Goal: Transaction & Acquisition: Purchase product/service

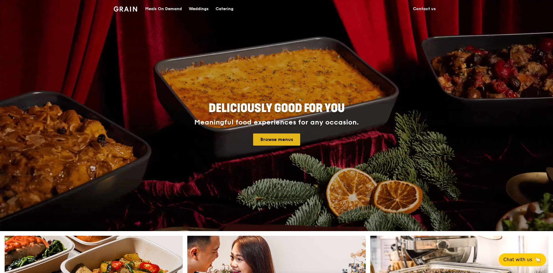
click at [269, 135] on link "Browse menus" at bounding box center [276, 139] width 47 height 12
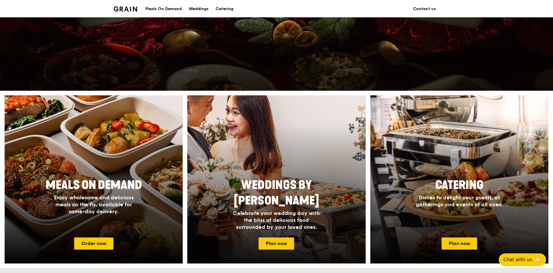
scroll to position [144, 0]
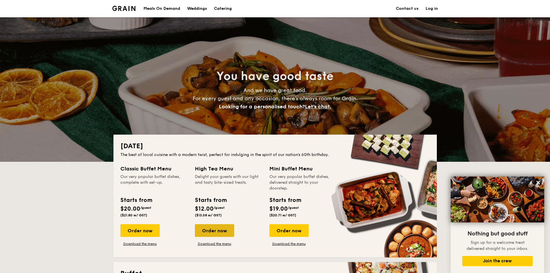
click at [206, 231] on div "Order now" at bounding box center [214, 230] width 39 height 13
